Goal: Information Seeking & Learning: Learn about a topic

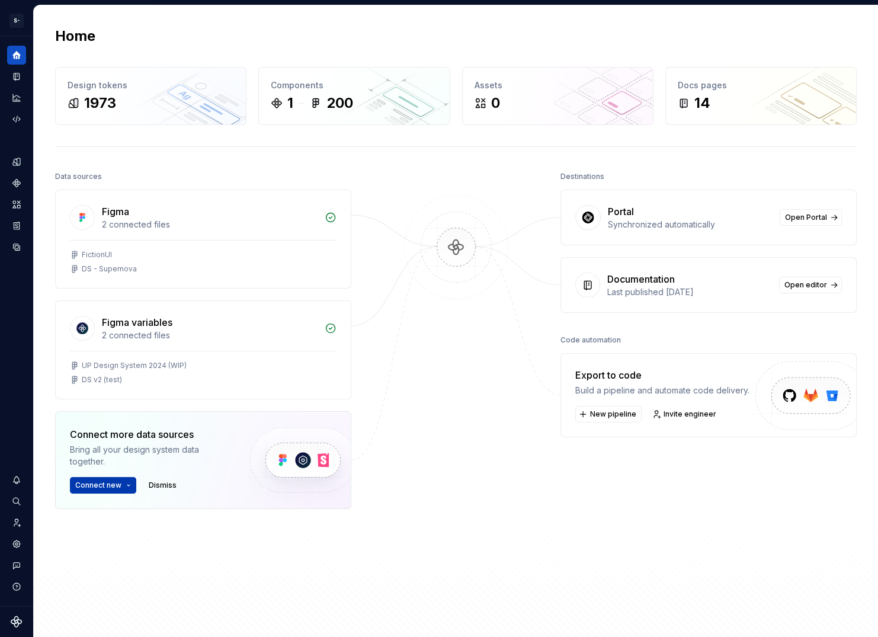
click at [112, 477] on button "Connect new" at bounding box center [103, 485] width 66 height 17
drag, startPoint x: 314, startPoint y: 558, endPoint x: 266, endPoint y: 556, distance: 48.0
click at [294, 558] on div "Figma 2 connected files FictionUI DS - Supernova Figma variables 2 connected fi…" at bounding box center [203, 379] width 296 height 378
click at [200, 448] on div "Bring all your design system data together." at bounding box center [150, 456] width 160 height 24
drag, startPoint x: 130, startPoint y: 488, endPoint x: 120, endPoint y: 493, distance: 11.9
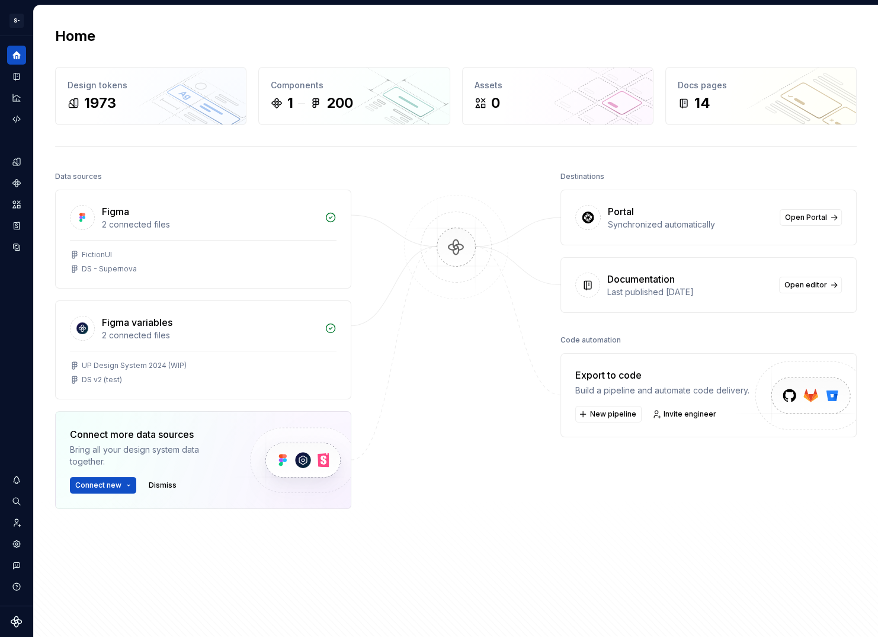
click at [130, 489] on button "Connect new" at bounding box center [103, 485] width 66 height 17
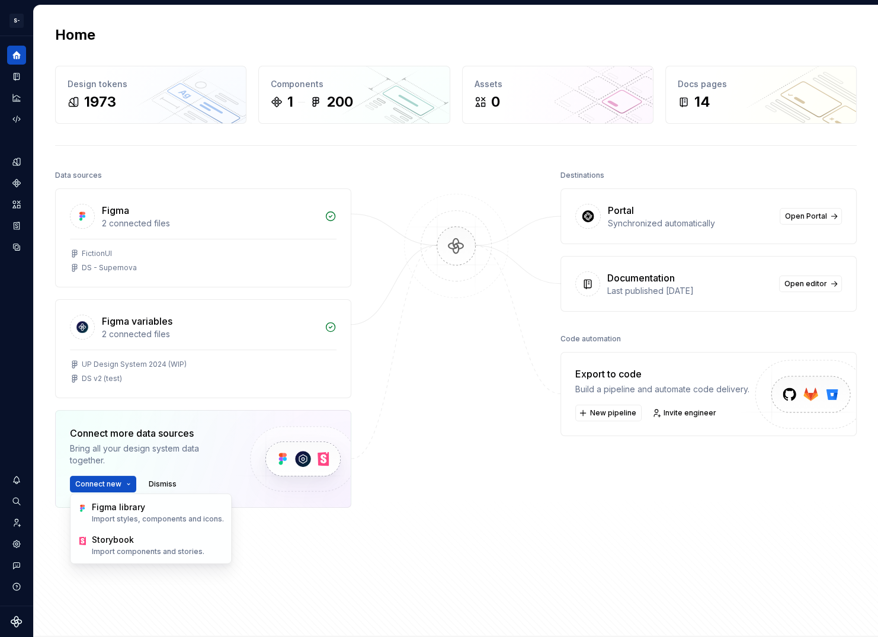
click at [378, 525] on div "Data sources Figma 2 connected files FictionUI DS - Supernova Figma variables 2…" at bounding box center [455, 390] width 801 height 447
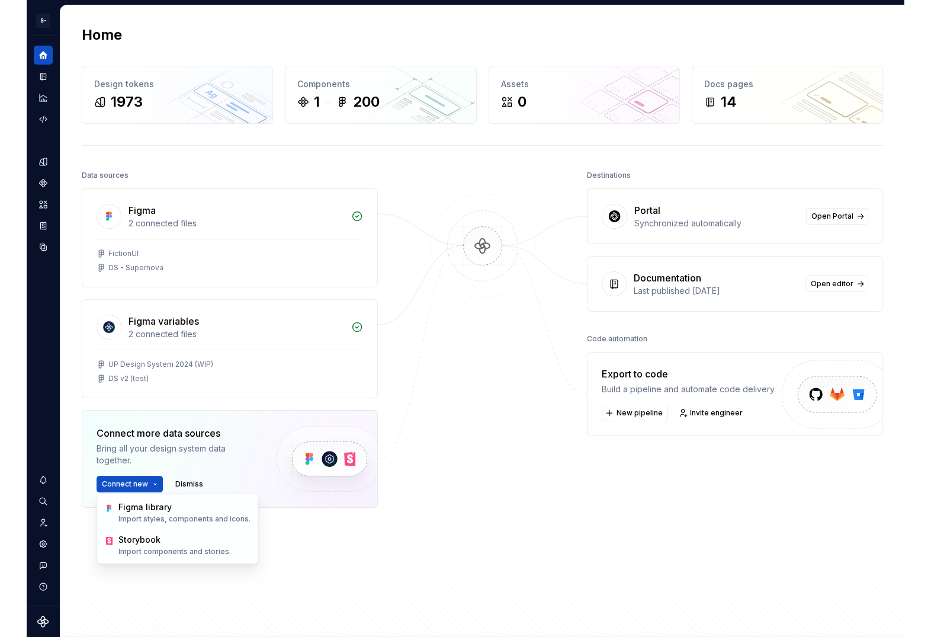
scroll to position [4, 0]
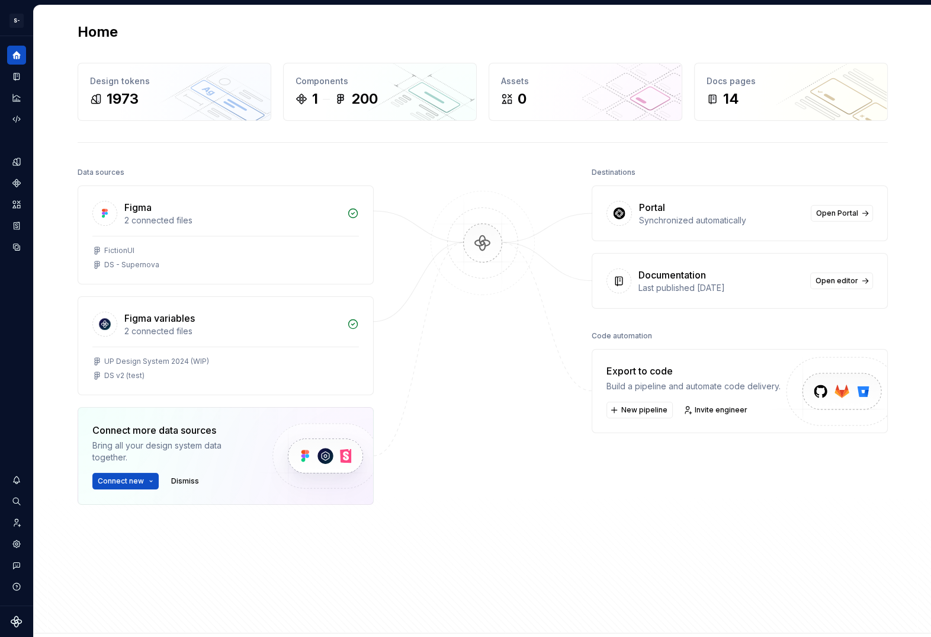
click at [476, 408] on div at bounding box center [482, 364] width 118 height 400
click at [17, 76] on icon "Documentation" at bounding box center [17, 77] width 6 height 8
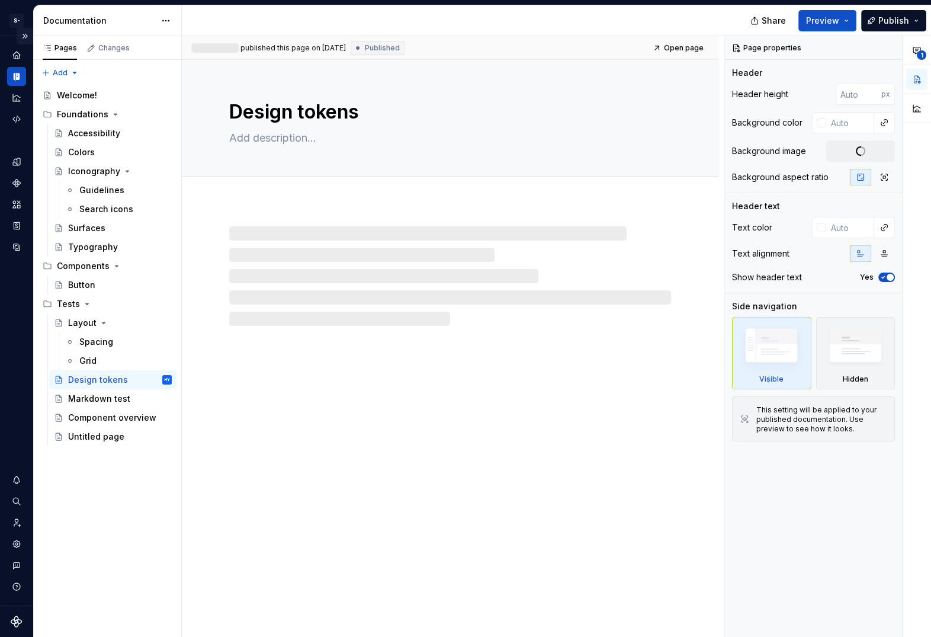
click at [18, 38] on button "Expand sidebar" at bounding box center [25, 36] width 17 height 17
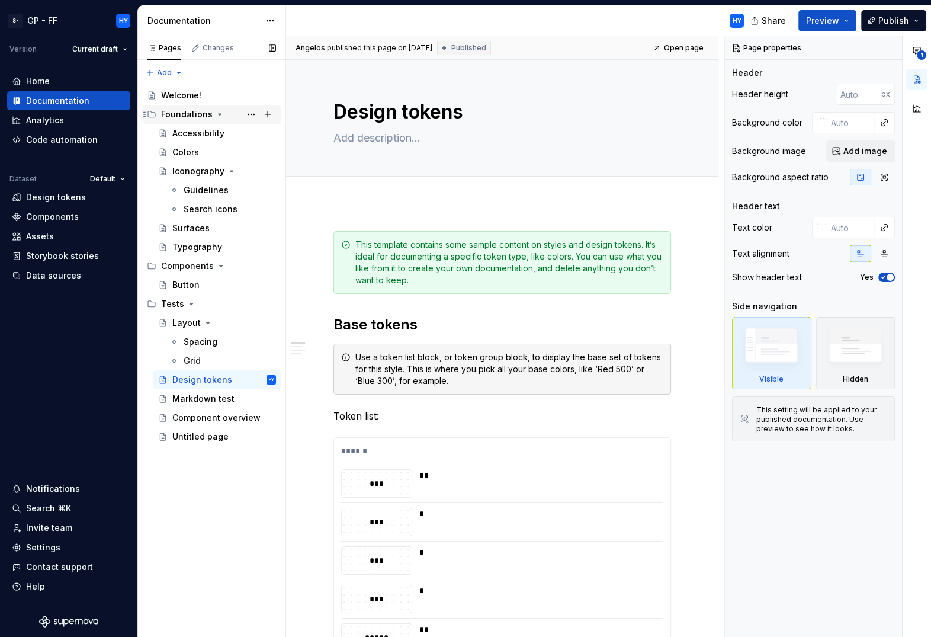
click at [190, 113] on div "Foundations" at bounding box center [187, 114] width 52 height 12
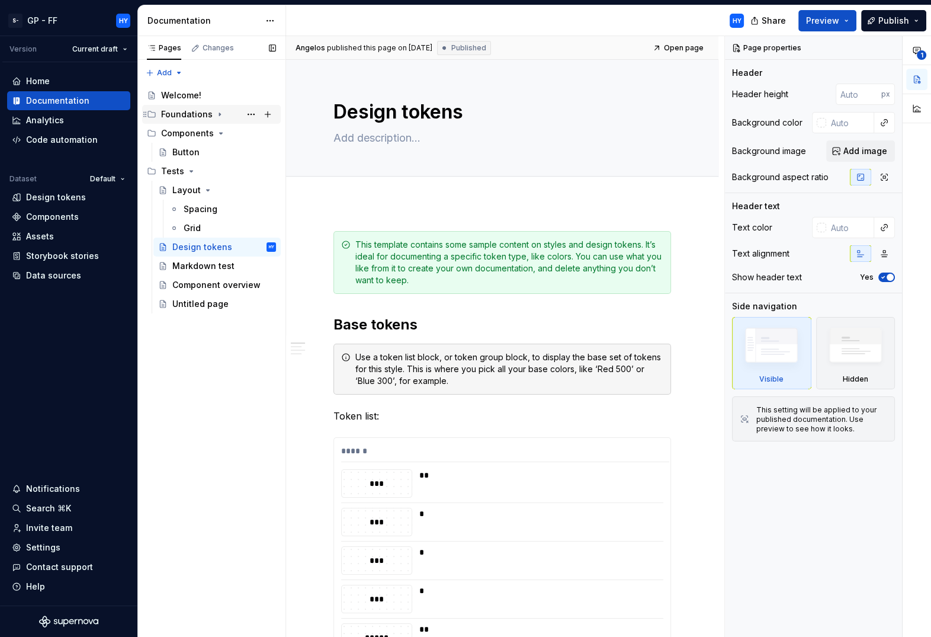
click at [184, 118] on div "Foundations" at bounding box center [187, 114] width 52 height 12
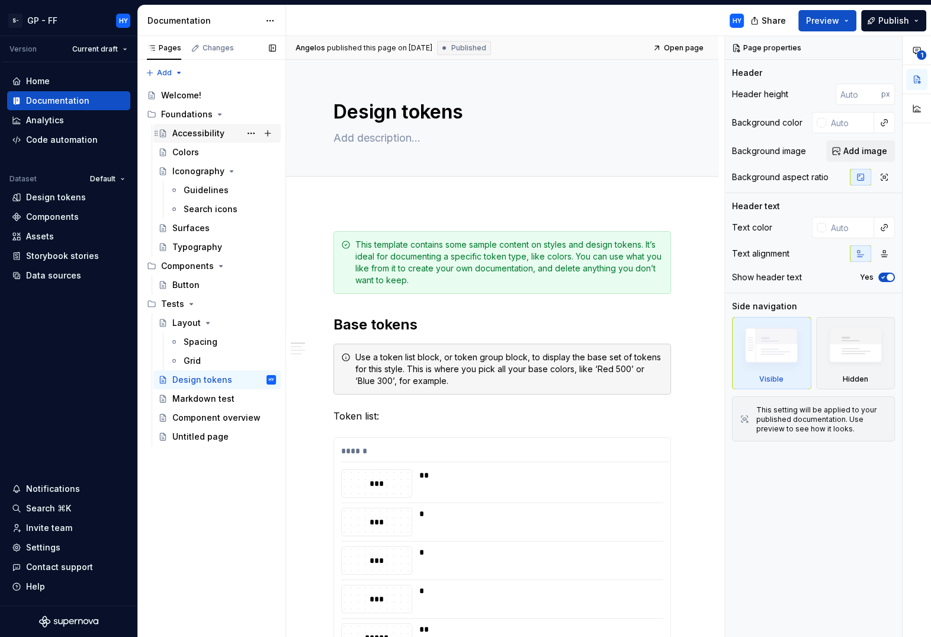
click at [188, 134] on div "Accessibility" at bounding box center [198, 133] width 52 height 12
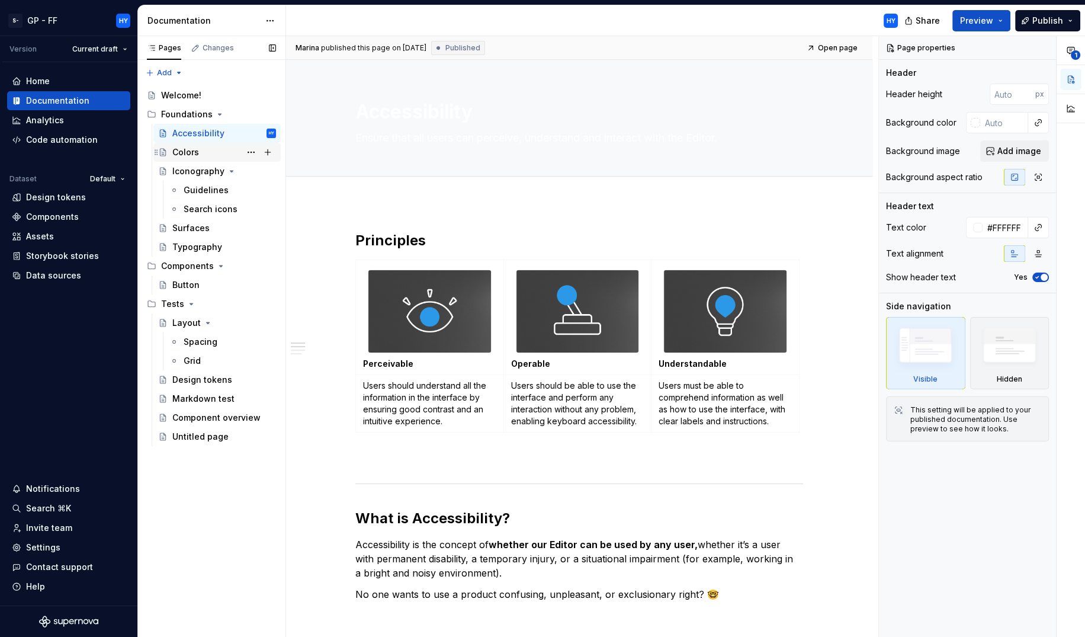
click at [203, 148] on div "Colors" at bounding box center [224, 152] width 104 height 17
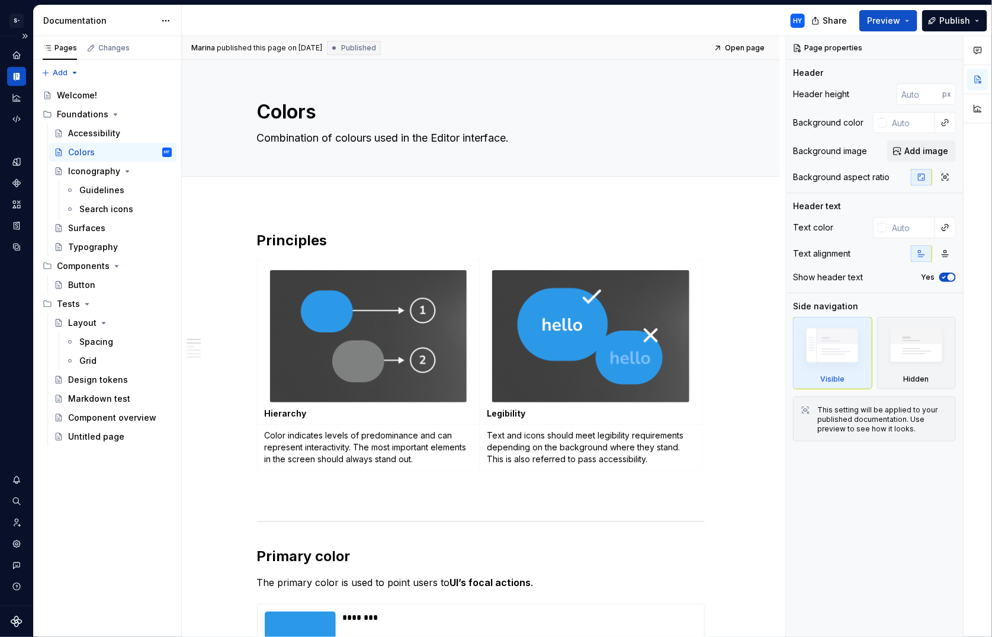
click at [16, 615] on icon "Supernova Logo" at bounding box center [17, 621] width 12 height 12
click at [25, 38] on button "Expand sidebar" at bounding box center [25, 36] width 17 height 17
type textarea "*"
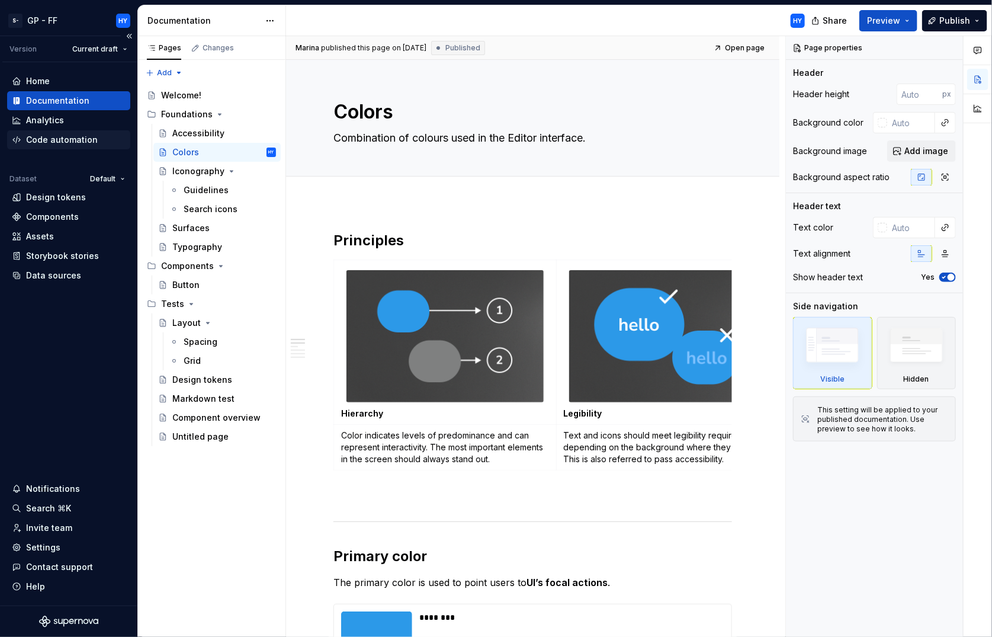
click at [50, 142] on div "Code automation" at bounding box center [62, 140] width 72 height 12
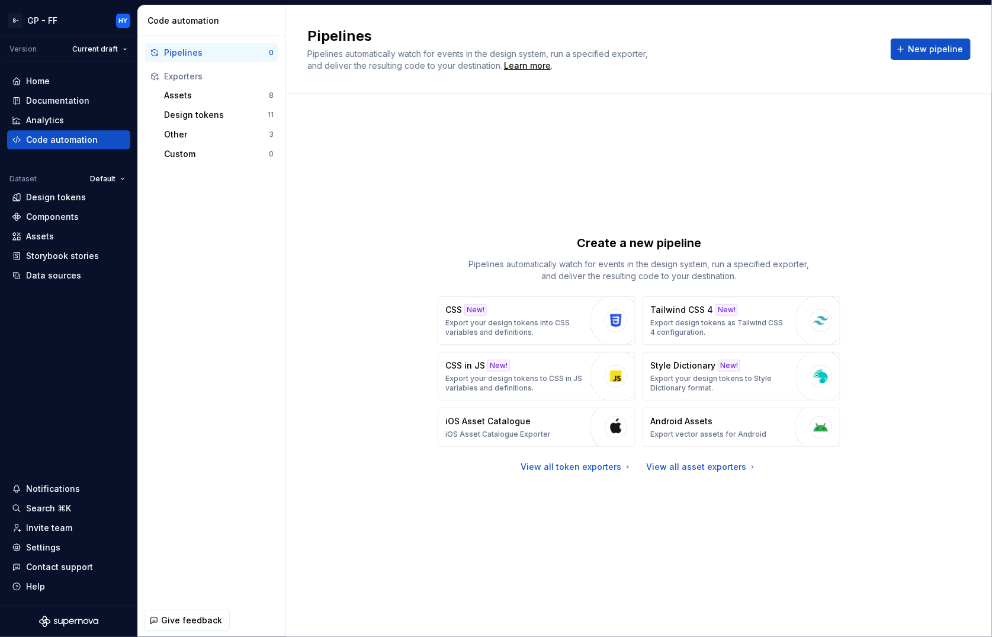
click at [457, 574] on div "Create a new pipeline Pipelines automatically watch for events in the design sy…" at bounding box center [638, 353] width 663 height 477
click at [768, 544] on div "Create a new pipeline Pipelines automatically watch for events in the design sy…" at bounding box center [638, 353] width 663 height 477
